Goal: Information Seeking & Learning: Check status

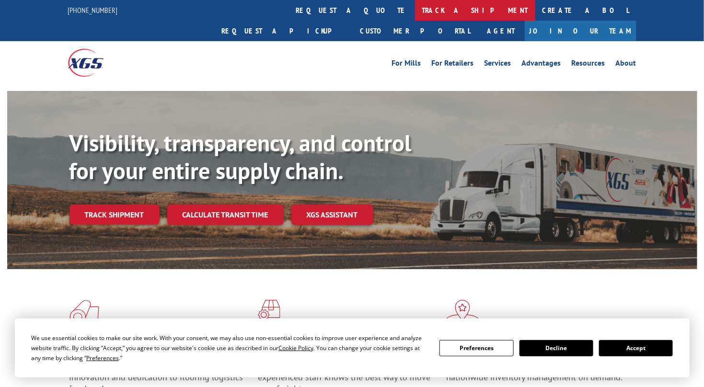
click at [415, 14] on link "track a shipment" at bounding box center [475, 10] width 120 height 21
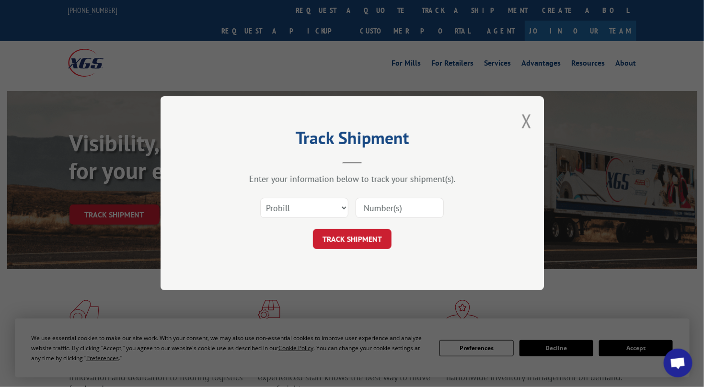
click at [384, 219] on div "Select category... Probill BOL PO" at bounding box center [352, 209] width 288 height 32
click at [400, 215] on input at bounding box center [400, 208] width 88 height 20
type input "17685105"
click at [367, 235] on button "TRACK SHIPMENT" at bounding box center [352, 240] width 79 height 20
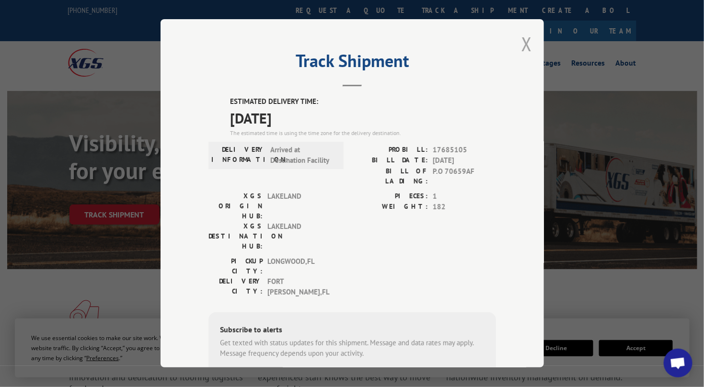
click at [521, 43] on button "Close modal" at bounding box center [526, 43] width 11 height 25
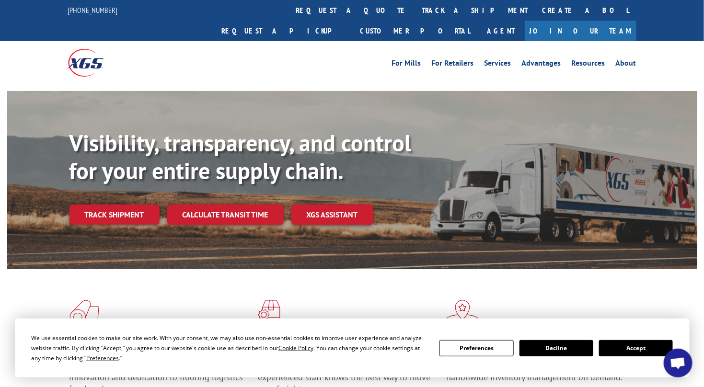
click at [415, 8] on link "track a shipment" at bounding box center [475, 10] width 120 height 21
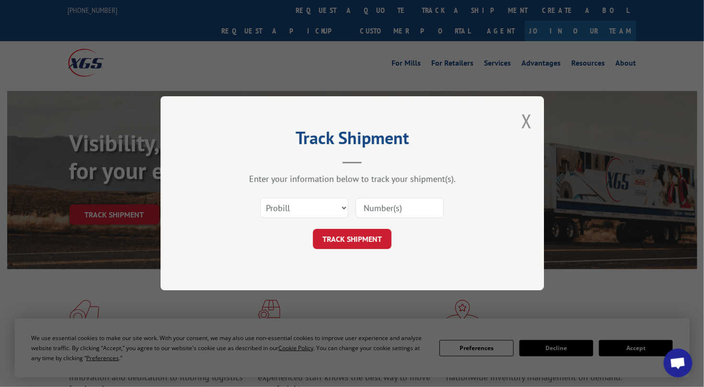
click at [419, 220] on div "Select category... Probill BOL PO" at bounding box center [352, 209] width 288 height 32
click at [413, 211] on input at bounding box center [400, 208] width 88 height 20
type input "17686646"
click at [339, 240] on button "TRACK SHIPMENT" at bounding box center [352, 240] width 79 height 20
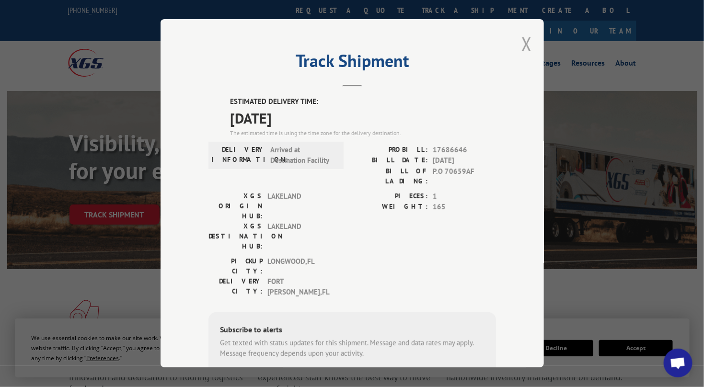
click at [521, 43] on button "Close modal" at bounding box center [526, 43] width 11 height 25
